Goal: Task Accomplishment & Management: Use online tool/utility

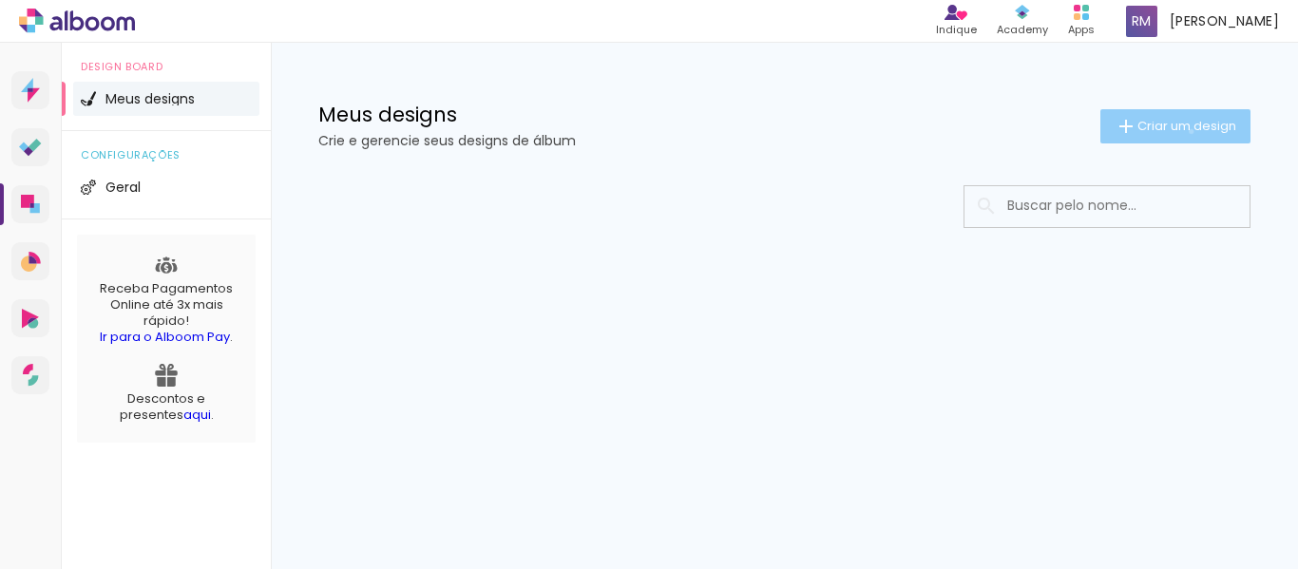
click at [1187, 131] on span "Criar um design" at bounding box center [1186, 126] width 99 height 12
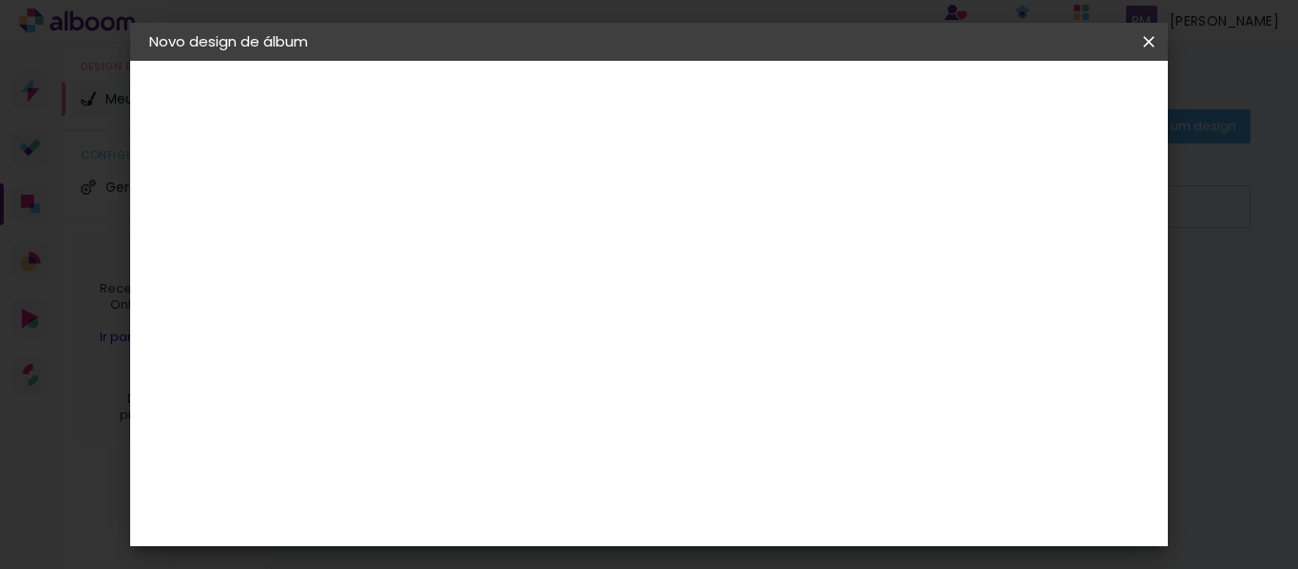
click at [460, 249] on input at bounding box center [460, 254] width 0 height 29
type input "GODS OF SKY"
type paper-input "GODS OF SKY"
click at [0, 0] on slot "Avançar" at bounding box center [0, 0] width 0 height 0
click at [0, 0] on slot "Tamanho Livre" at bounding box center [0, 0] width 0 height 0
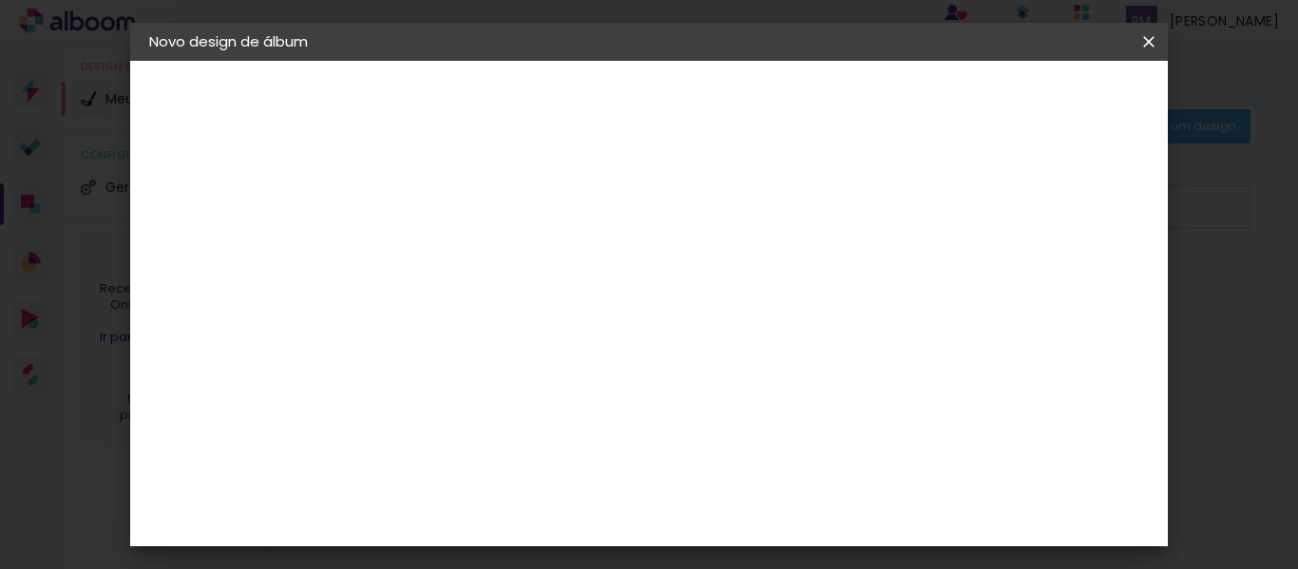
click at [0, 0] on slot "Avançar" at bounding box center [0, 0] width 0 height 0
click at [941, 308] on div at bounding box center [862, 309] width 159 height 238
click at [1030, 94] on span "Iniciar design" at bounding box center [986, 100] width 86 height 13
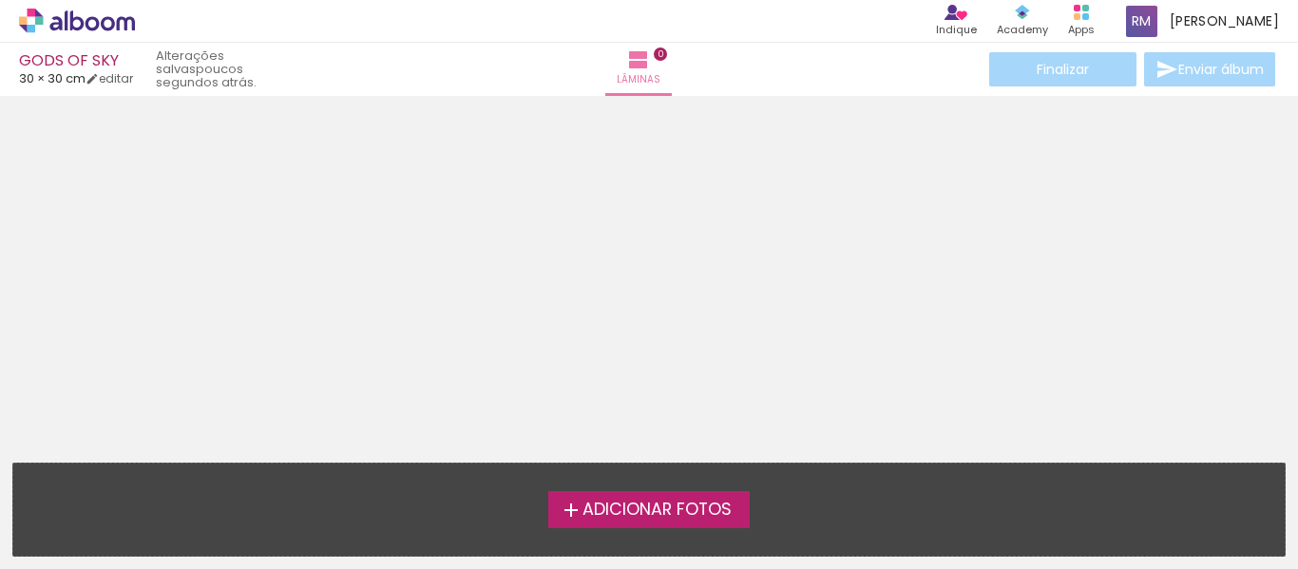
click at [631, 502] on span "Adicionar Fotos" at bounding box center [656, 510] width 149 height 17
click at [0, 0] on input "file" at bounding box center [0, 0] width 0 height 0
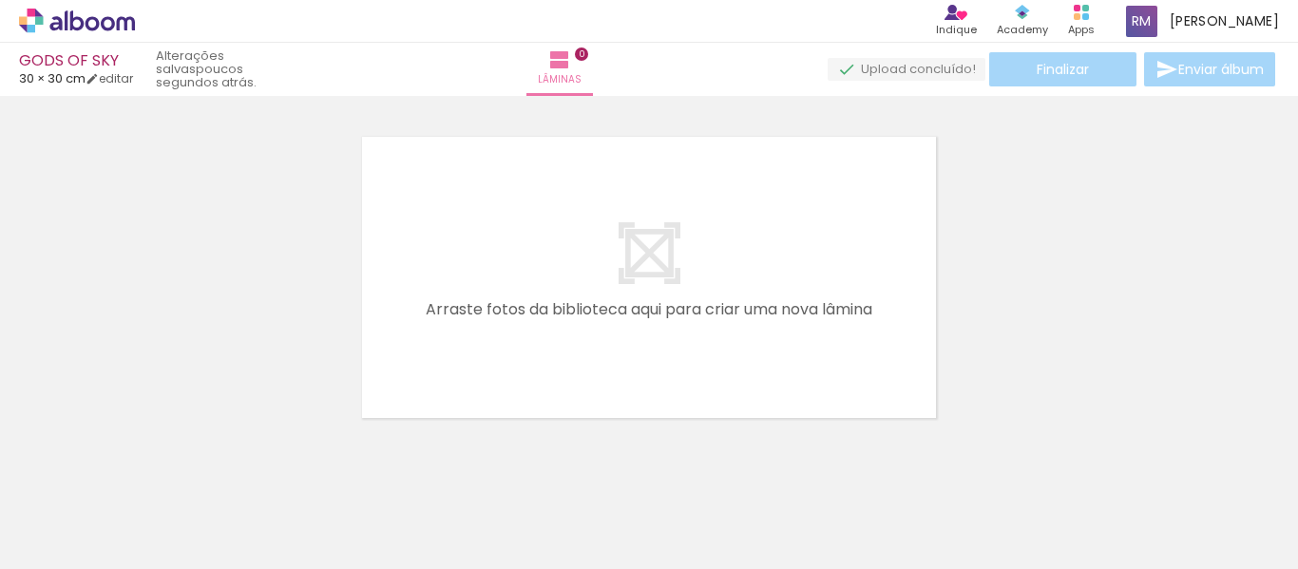
scroll to position [25, 0]
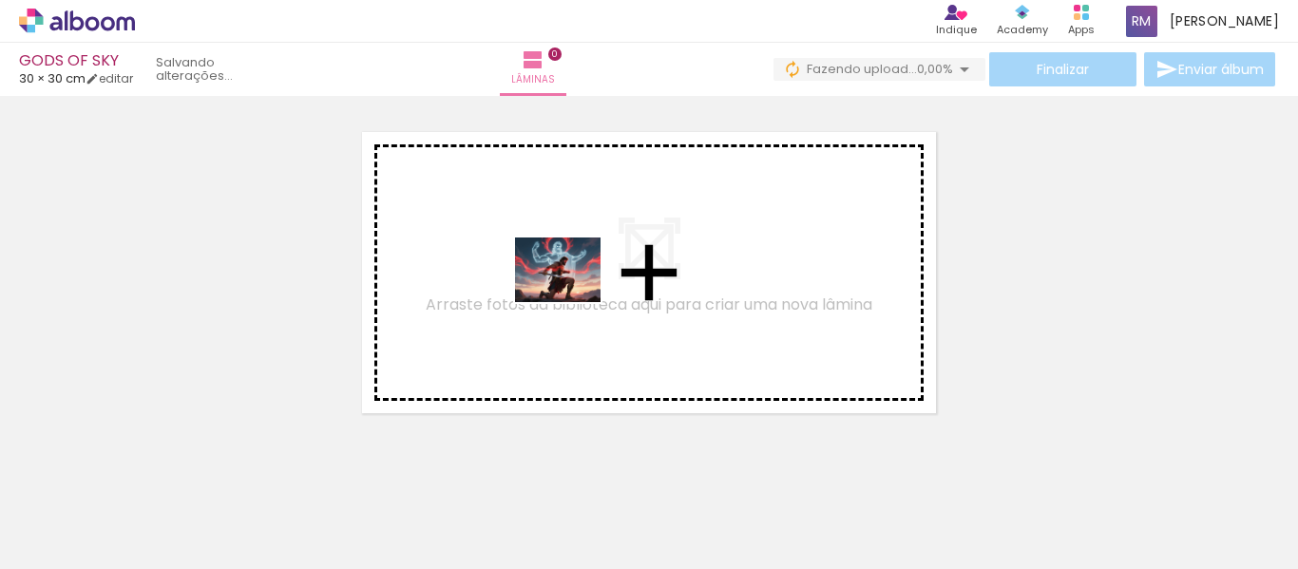
drag, startPoint x: 188, startPoint y: 526, endPoint x: 588, endPoint y: 289, distance: 465.1
click at [588, 289] on quentale-workspace at bounding box center [649, 284] width 1298 height 569
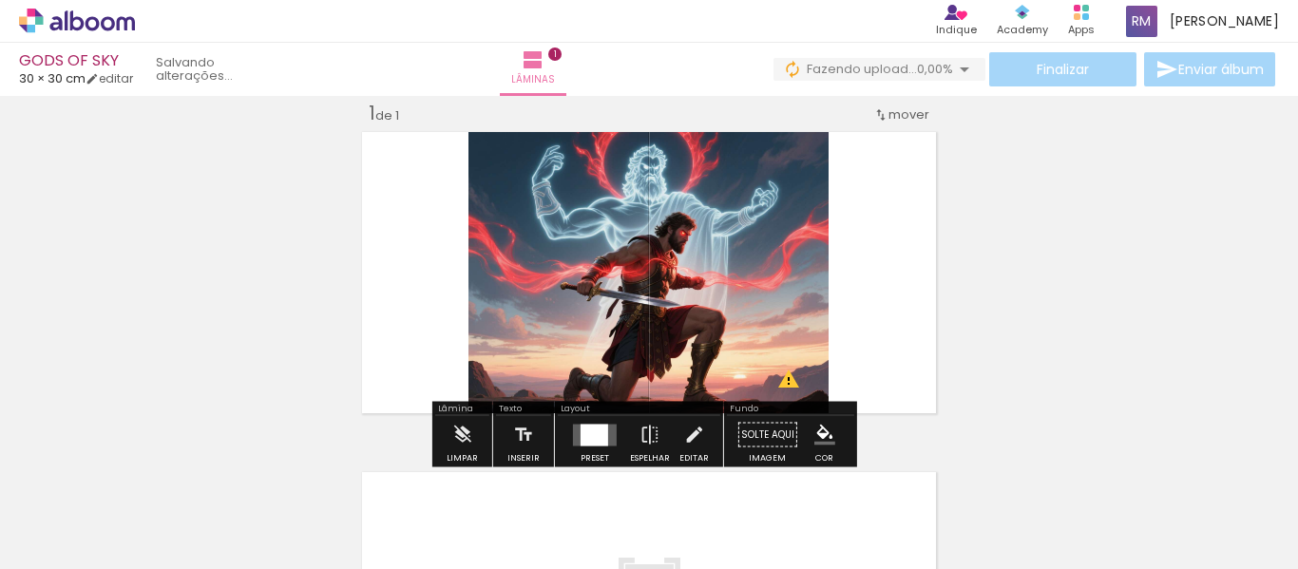
click at [1141, 283] on div "Inserir lâmina 1 de 1 O Designbox precisará aumentar a sua imagem em 321% para …" at bounding box center [649, 418] width 1298 height 681
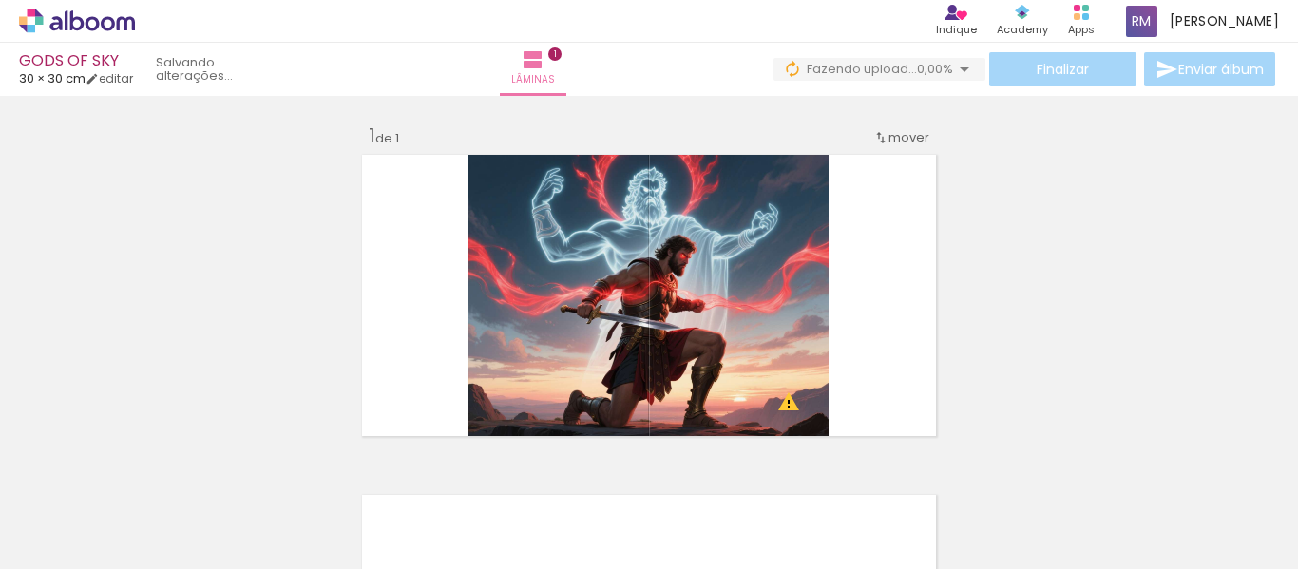
scroll to position [0, 0]
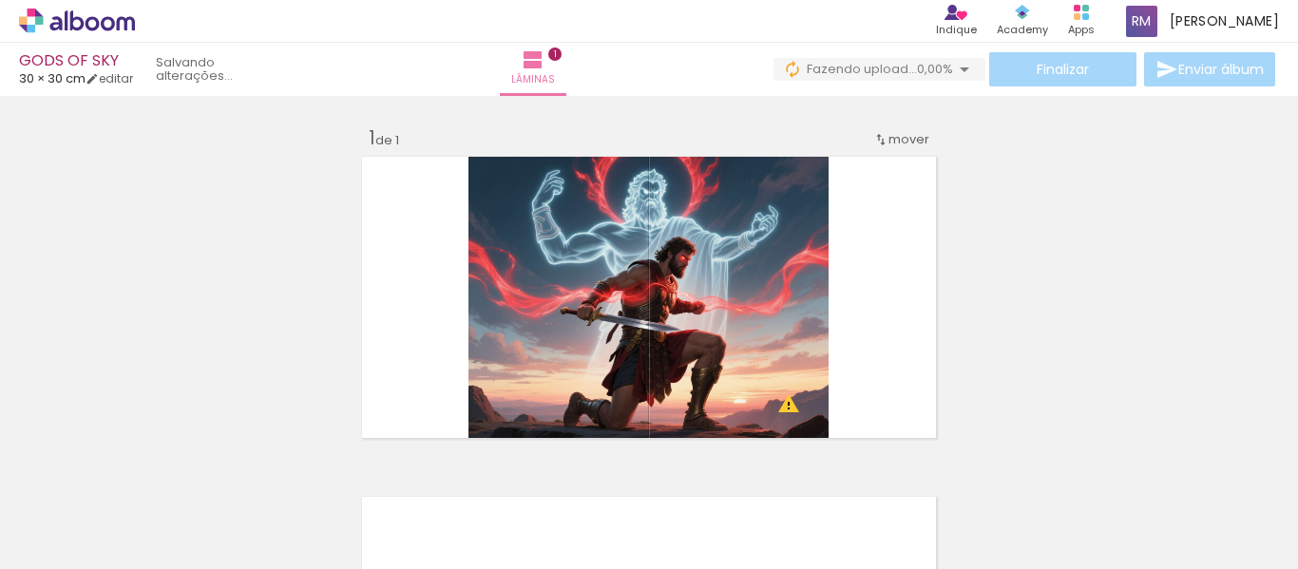
click at [1209, 65] on div "Finalizar Enviar álbum" at bounding box center [1025, 69] width 505 height 34
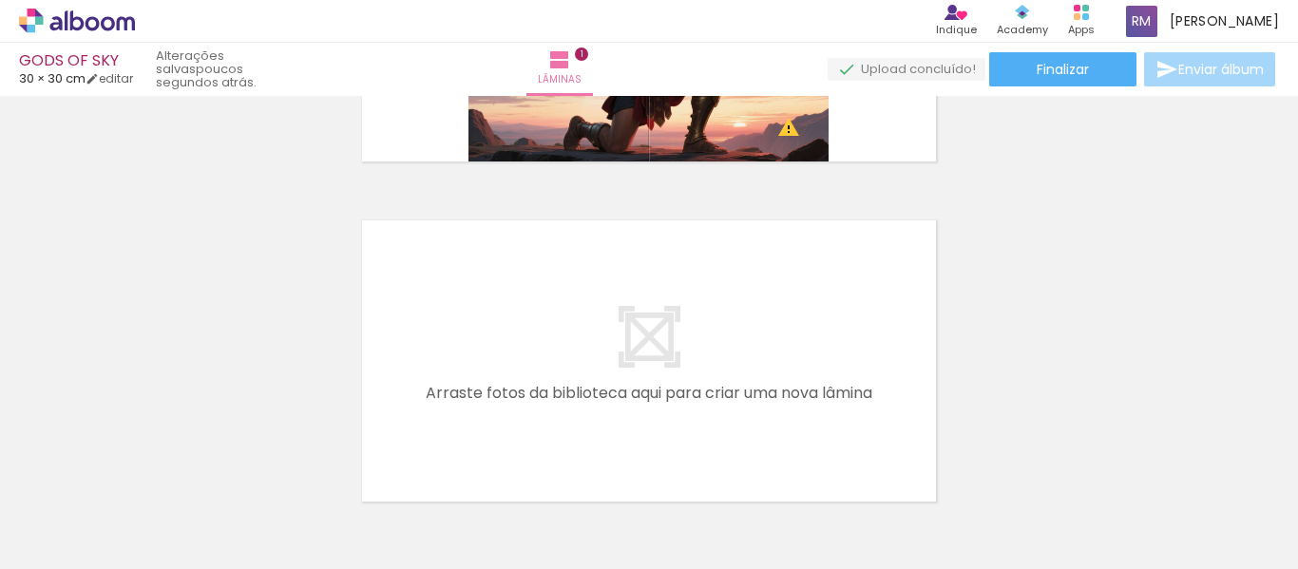
scroll to position [400, 0]
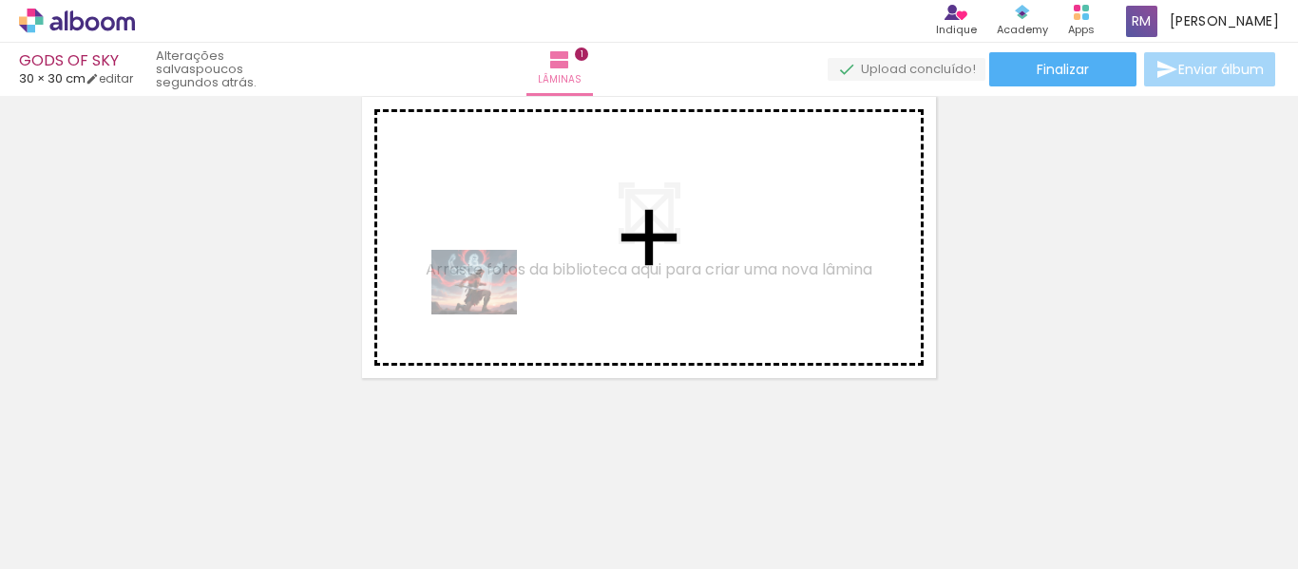
drag, startPoint x: 212, startPoint y: 513, endPoint x: 806, endPoint y: 313, distance: 627.5
click at [535, 269] on quentale-workspace at bounding box center [649, 284] width 1298 height 569
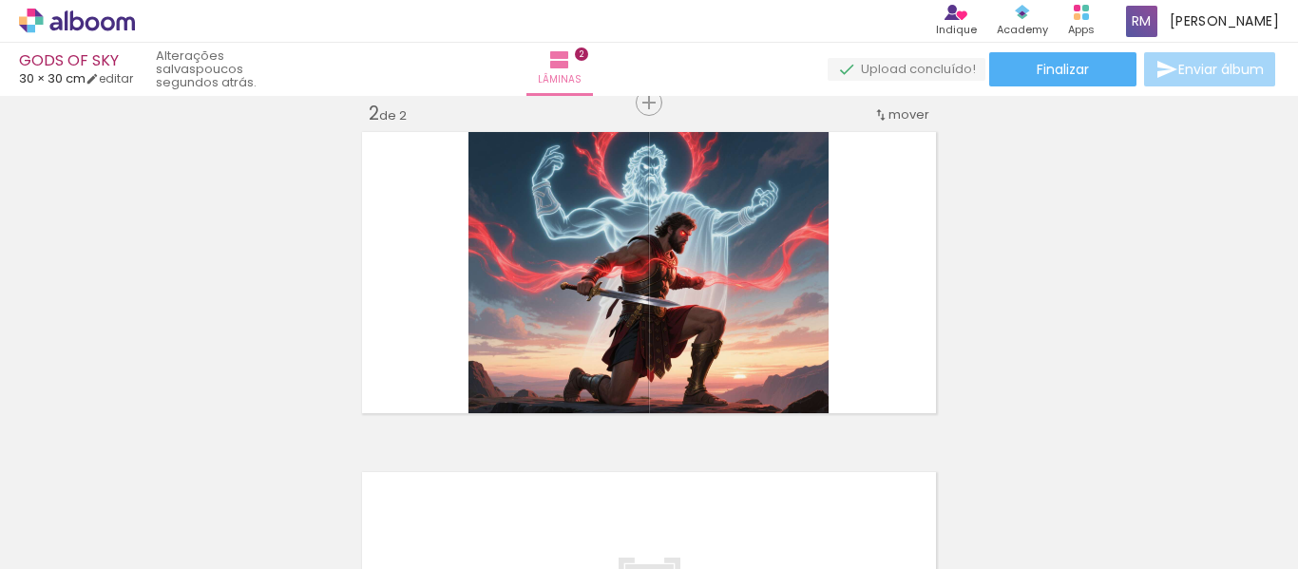
scroll to position [0, 0]
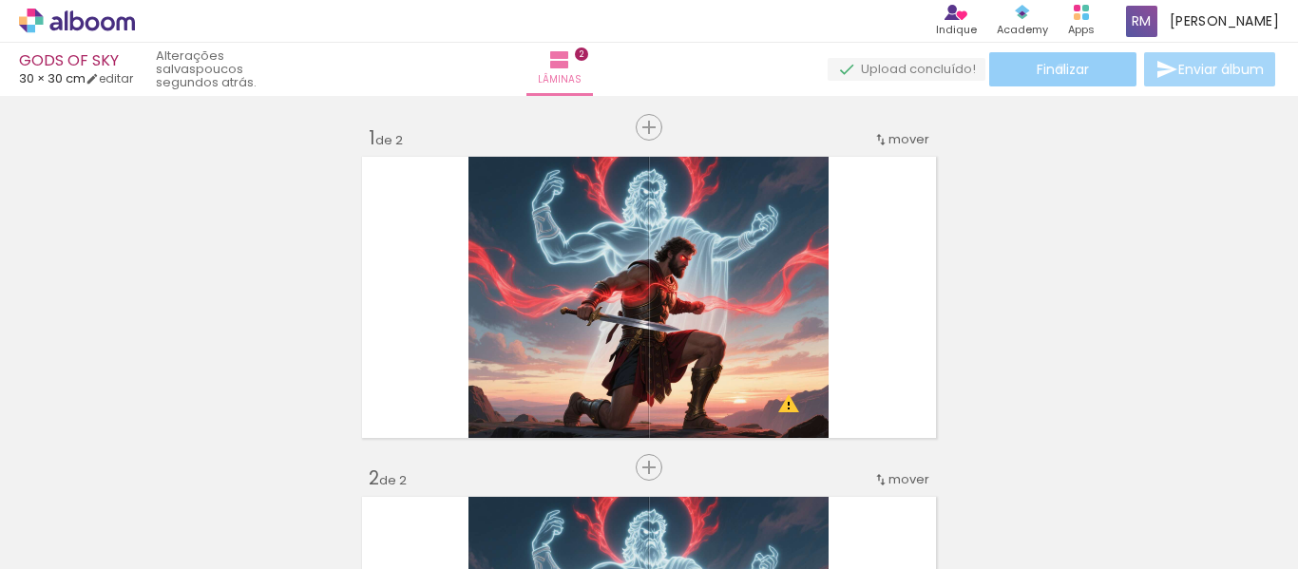
click at [1053, 67] on span "Finalizar" at bounding box center [1062, 69] width 52 height 13
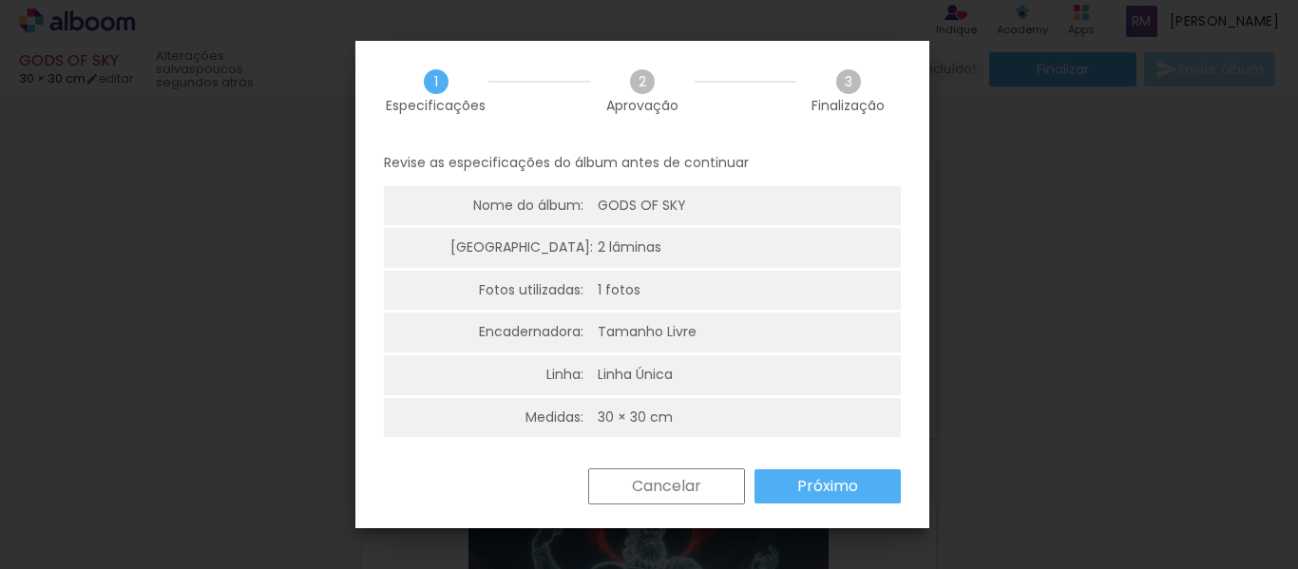
click at [0, 0] on slot "Próximo" at bounding box center [0, 0] width 0 height 0
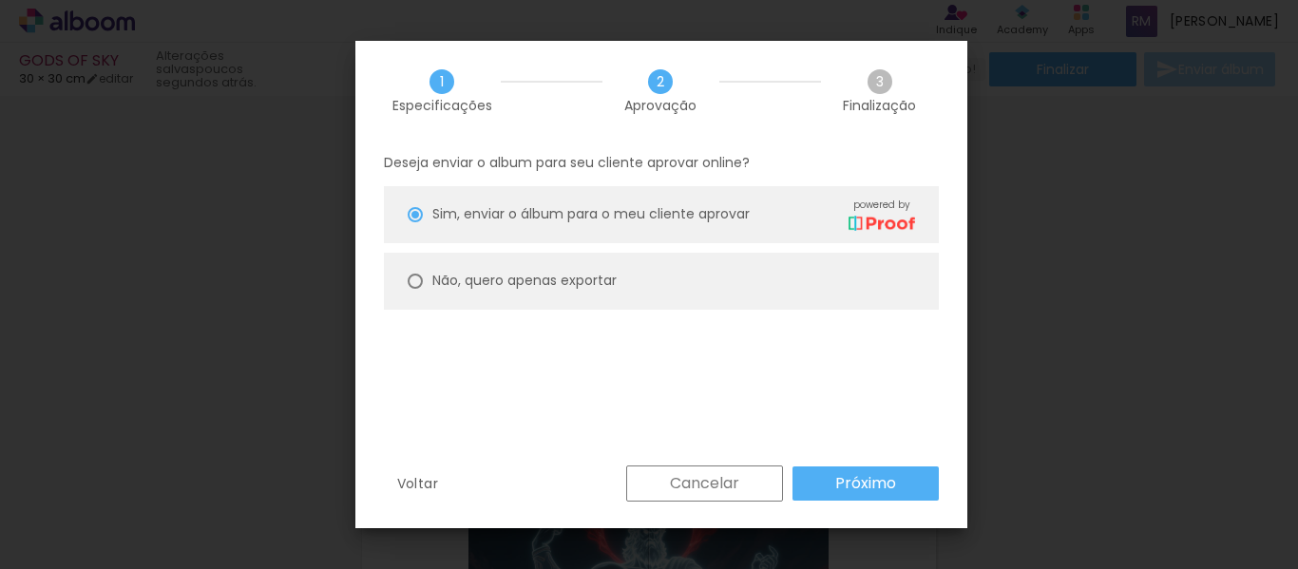
click at [574, 294] on paper-radio-button "Não, quero apenas exportar" at bounding box center [661, 281] width 555 height 57
type paper-radio-button "on"
click at [0, 0] on slot "Próximo" at bounding box center [0, 0] width 0 height 0
type input "Alta, 300 DPI"
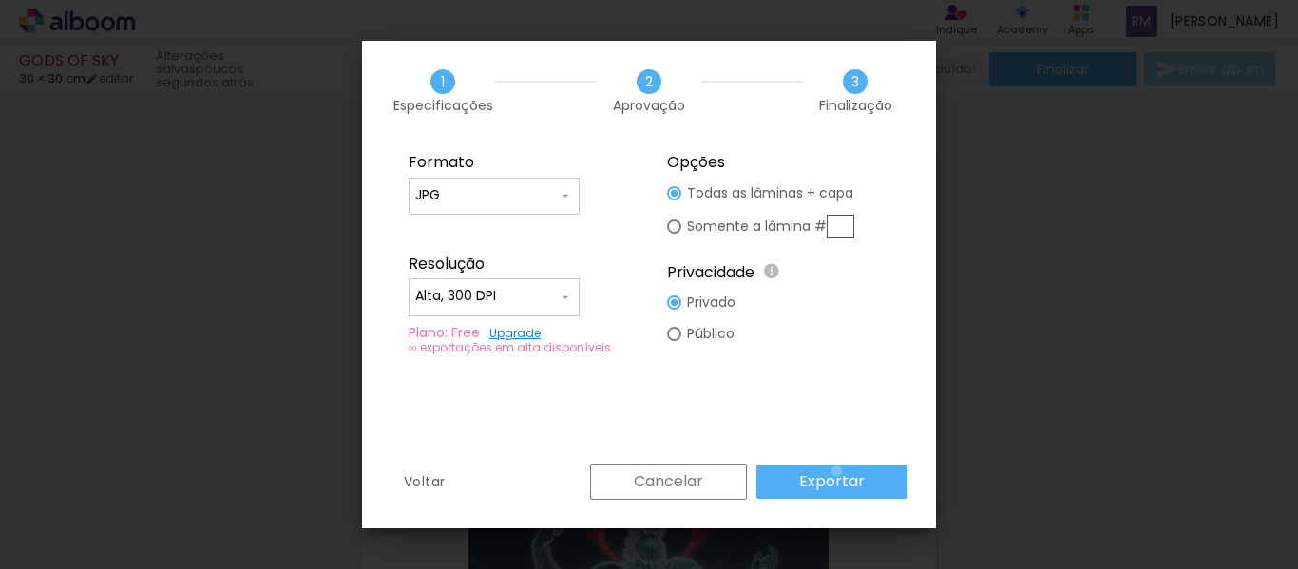
click at [0, 0] on slot "Exportar" at bounding box center [0, 0] width 0 height 0
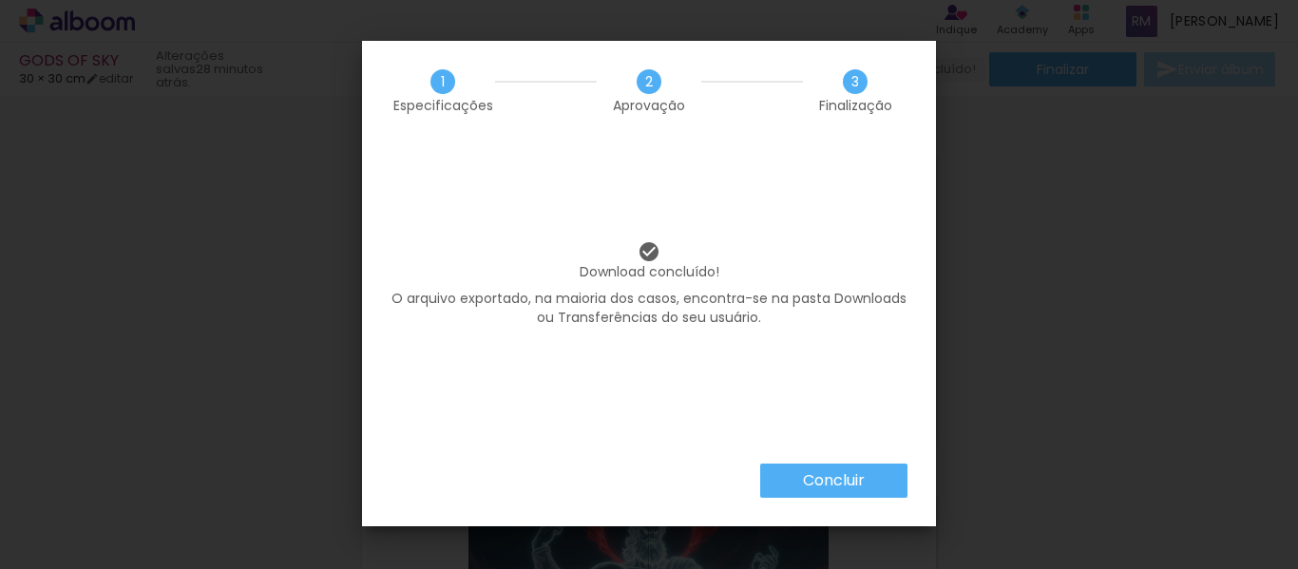
click at [203, 279] on iron-overlay-backdrop at bounding box center [649, 284] width 1298 height 569
click at [0, 0] on slot "Concluir" at bounding box center [0, 0] width 0 height 0
